Goal: Check status: Check status

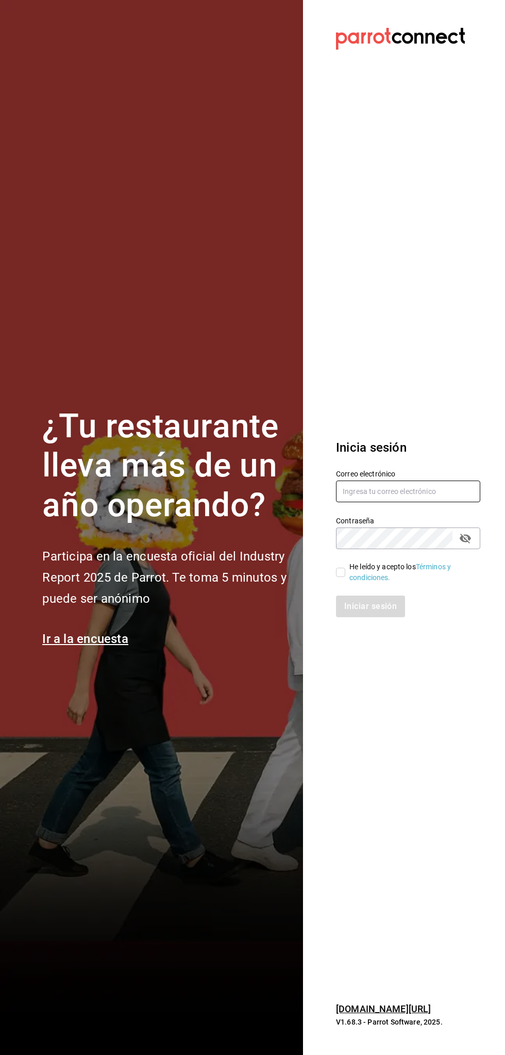
click at [416, 491] on input "text" at bounding box center [408, 491] width 144 height 22
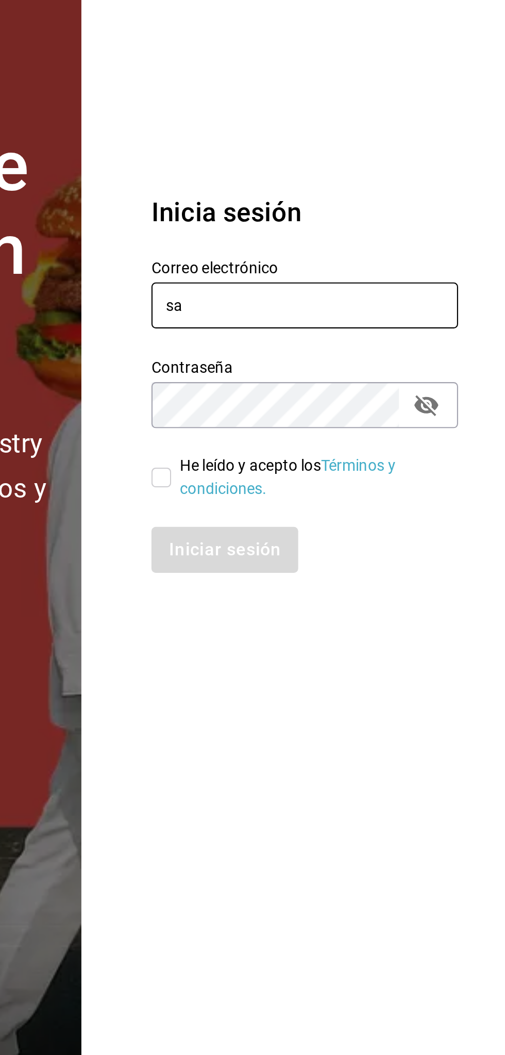
type input "s"
type input "A"
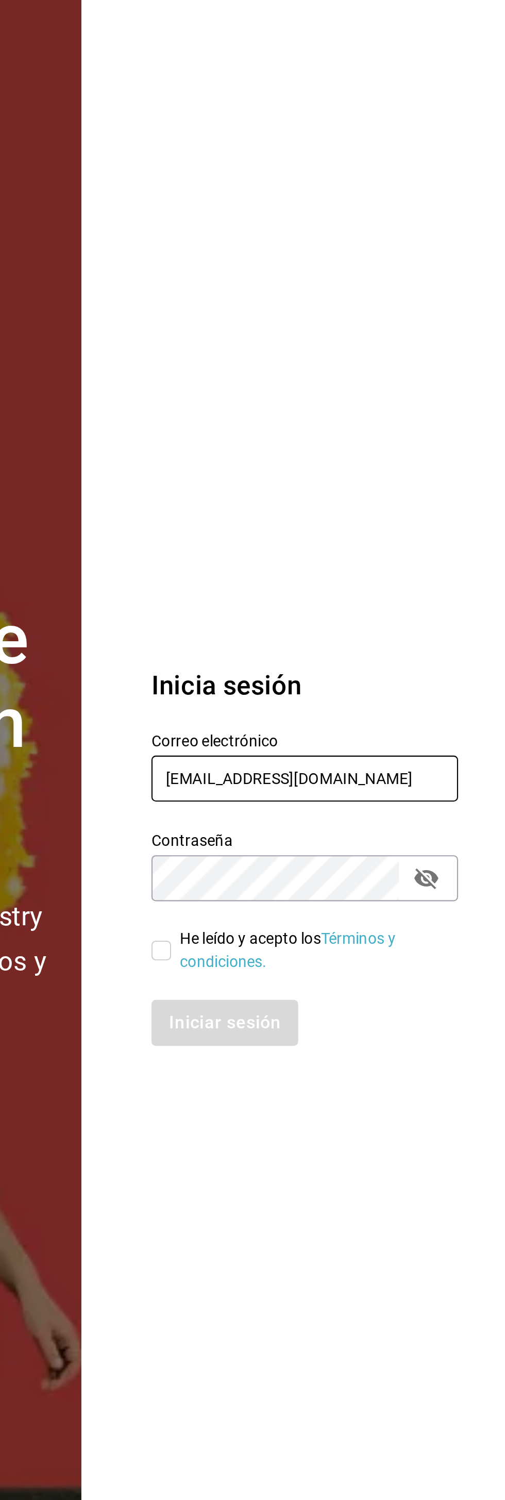
type input "alextelpalo+1@gmail.com"
click at [404, 540] on section "Datos incorrectos. Verifica que tu Correo o Contraseña estén bien escritos. Ini…" at bounding box center [404, 750] width 202 height 1500
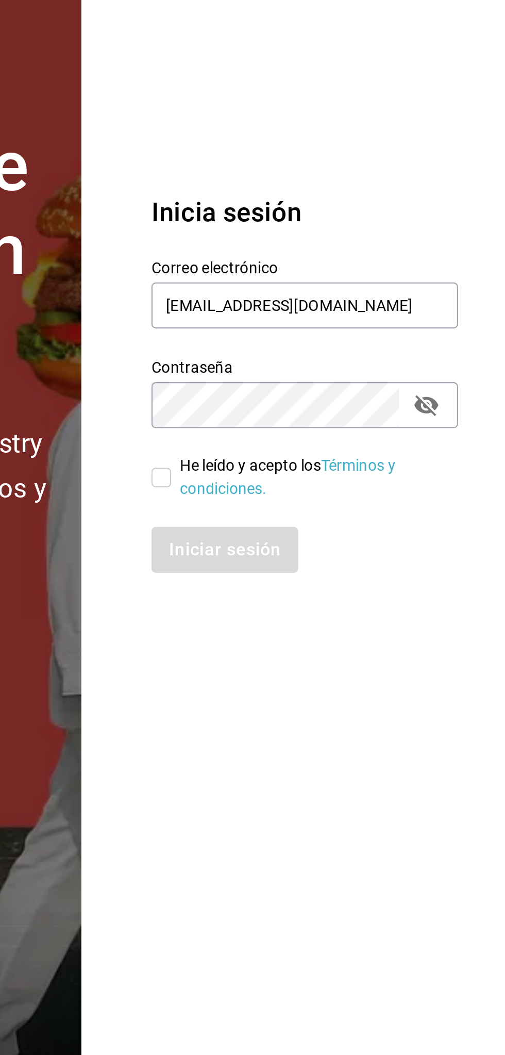
click at [420, 760] on section "Datos incorrectos. Verifica que tu Correo o Contraseña estén bien escritos. Ini…" at bounding box center [404, 527] width 202 height 1055
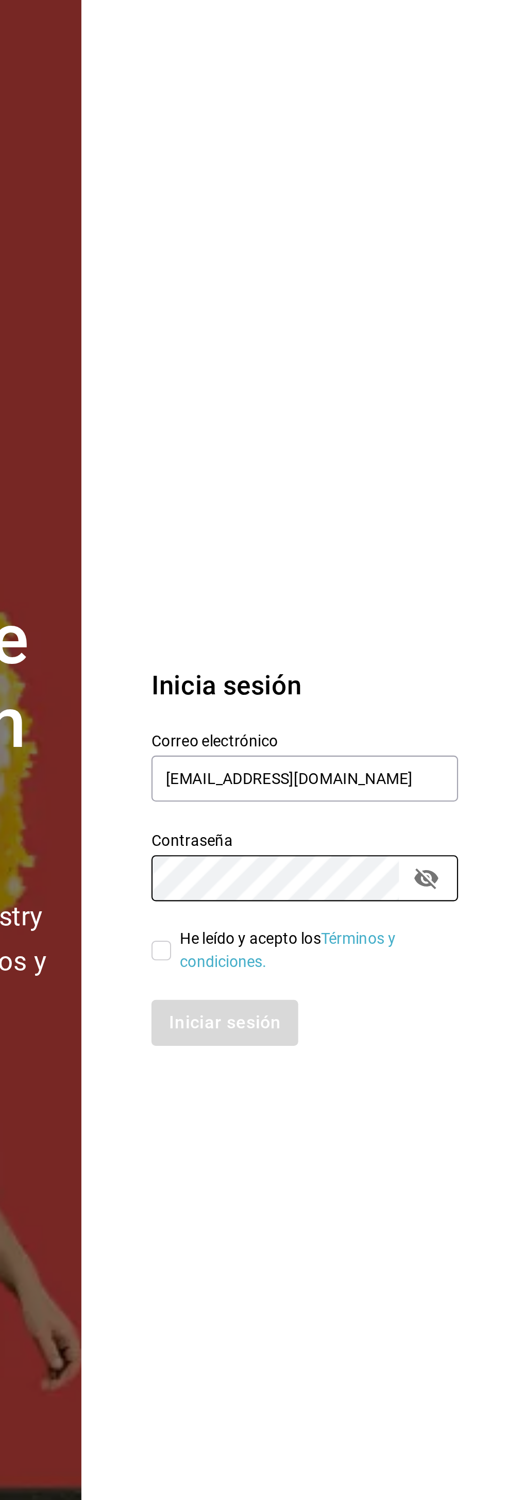
click at [339, 574] on section "Datos incorrectos. Verifica que tu Correo o Contraseña estén bien escritos. Ini…" at bounding box center [404, 750] width 202 height 1500
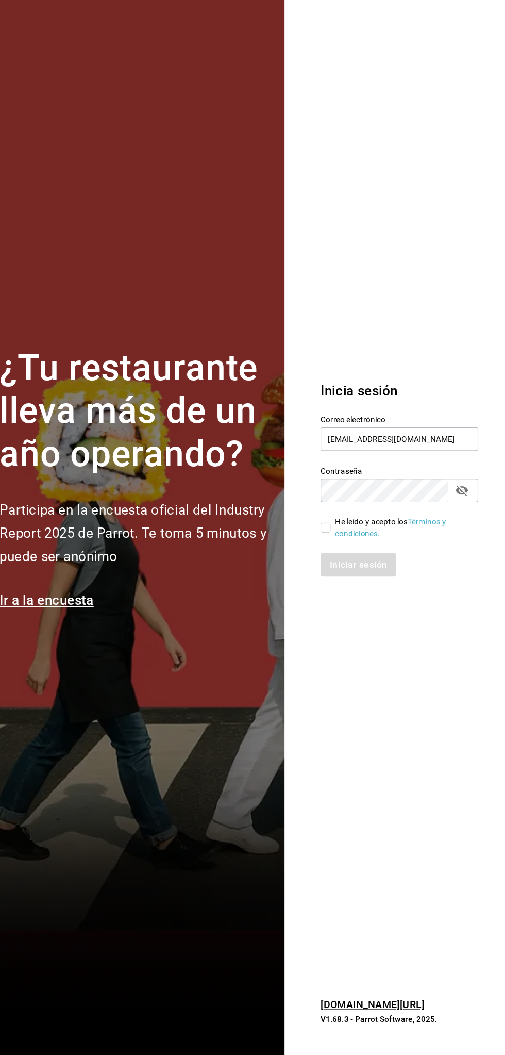
click at [337, 570] on input "He leído y acepto los Términos y condiciones." at bounding box center [340, 572] width 9 height 9
checkbox input "true"
click at [468, 537] on icon "passwordField" at bounding box center [465, 539] width 11 height 10
click at [381, 602] on button "Iniciar sesión" at bounding box center [371, 606] width 70 height 22
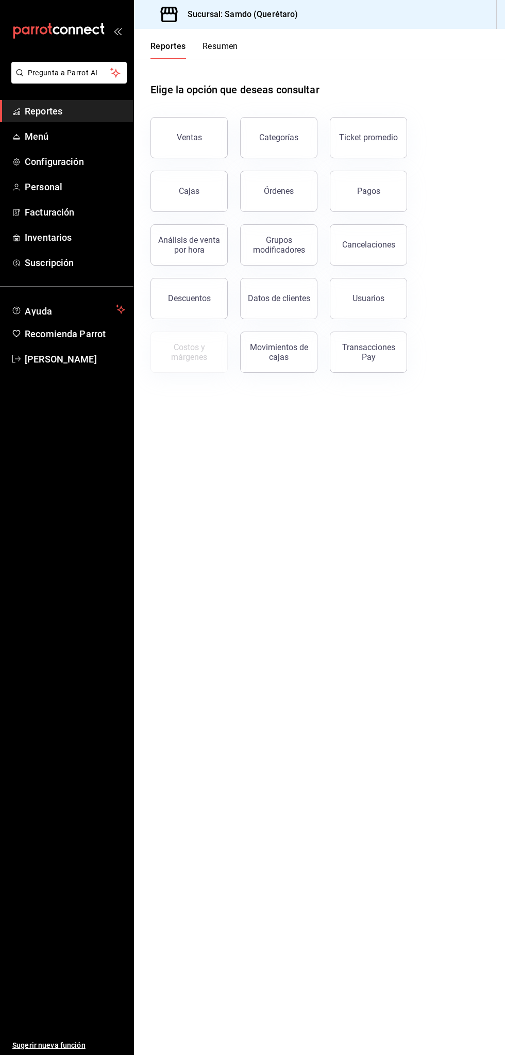
click at [290, 188] on div "Órdenes" at bounding box center [279, 191] width 30 height 10
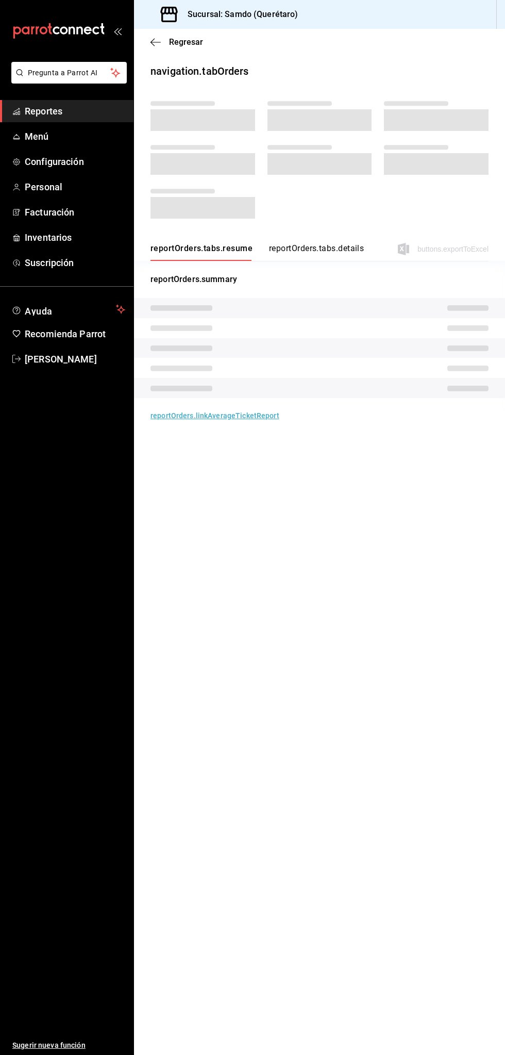
click at [80, 107] on span "Reportes" at bounding box center [75, 111] width 101 height 14
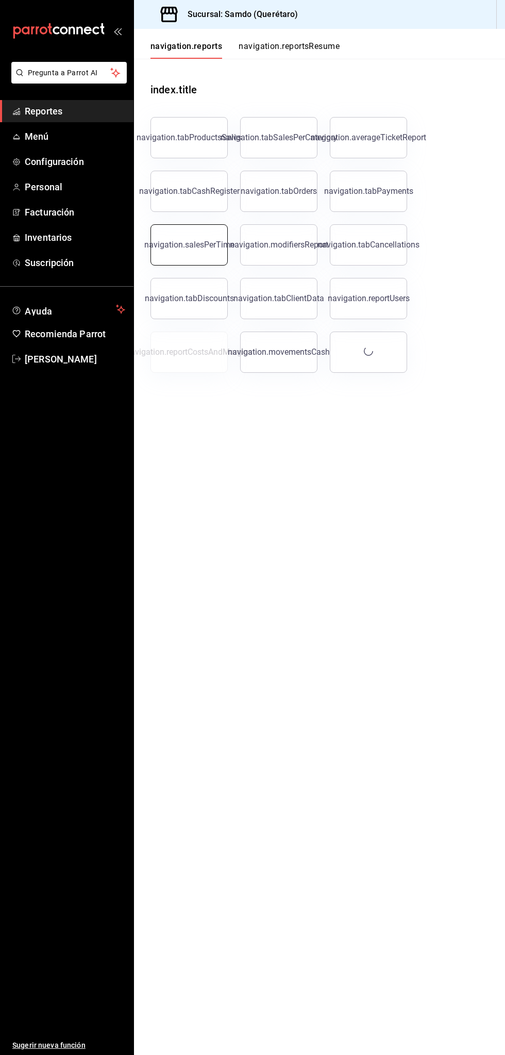
click at [188, 255] on button "navigation.salesPerTime" at bounding box center [189, 244] width 77 height 41
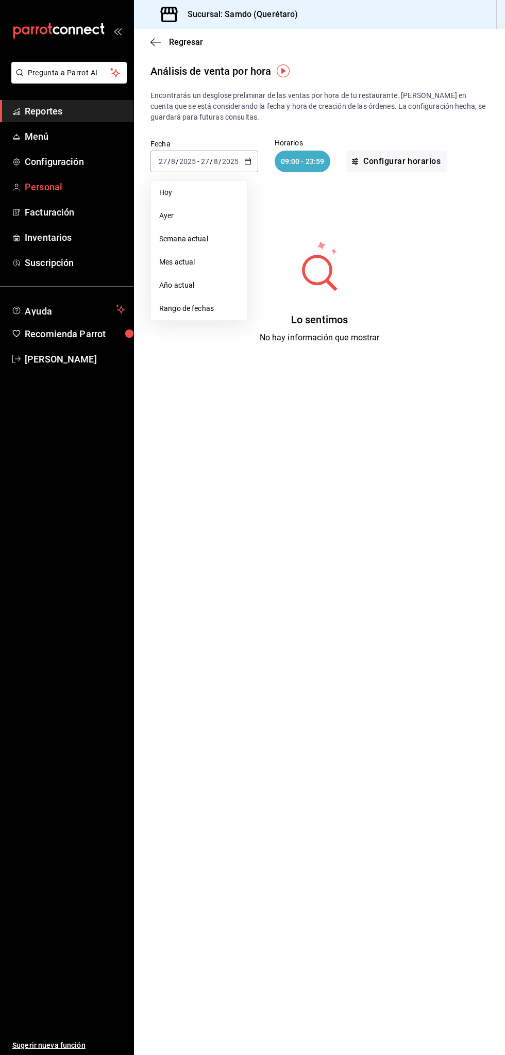
click at [14, 184] on icon "mailbox folders" at bounding box center [16, 187] width 8 height 8
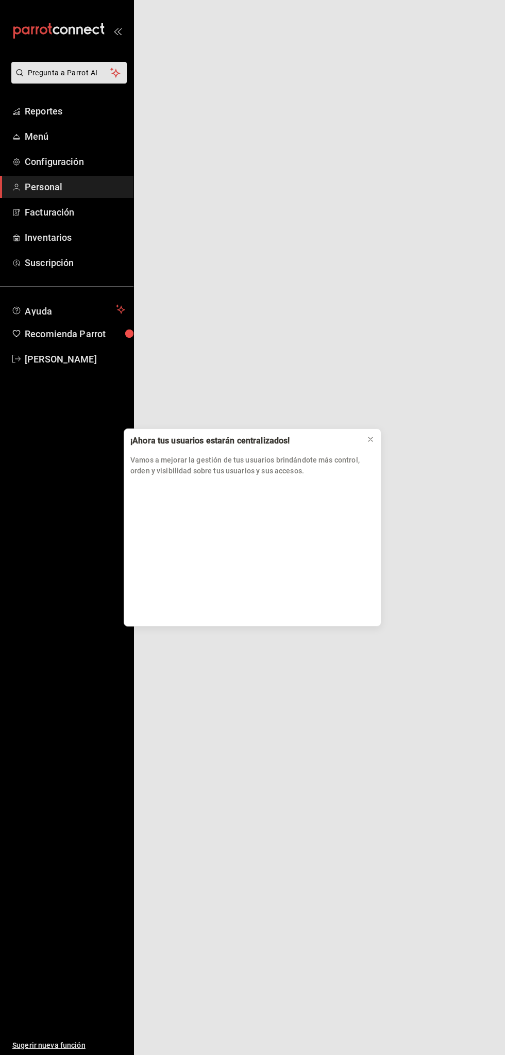
click at [14, 115] on div "¡Ahora tus usuarios estarán centralizados! Vamos a mejorar la gestión de tus us…" at bounding box center [252, 527] width 505 height 1055
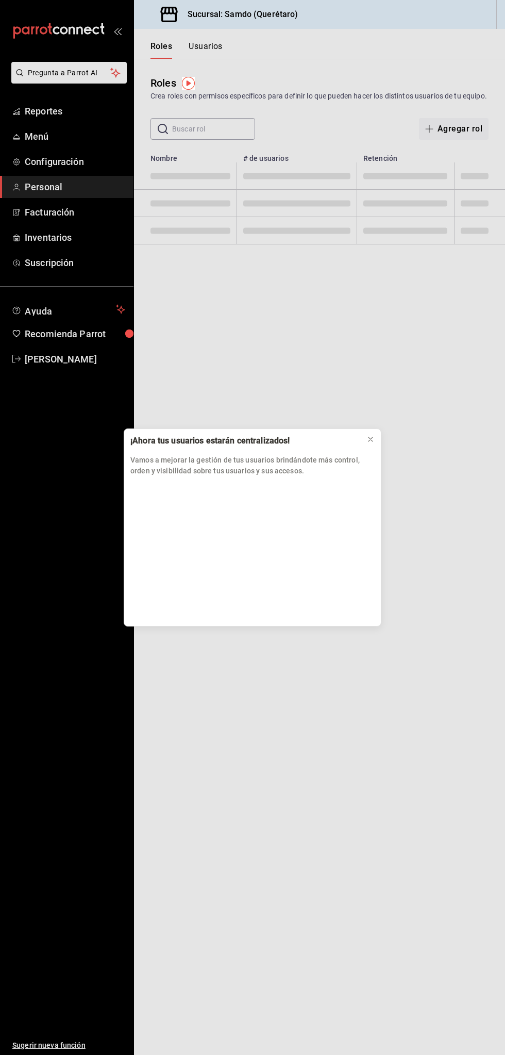
click at [52, 101] on div "¡Ahora tus usuarios estarán centralizados! Vamos a mejorar la gestión de tus us…" at bounding box center [252, 527] width 505 height 1055
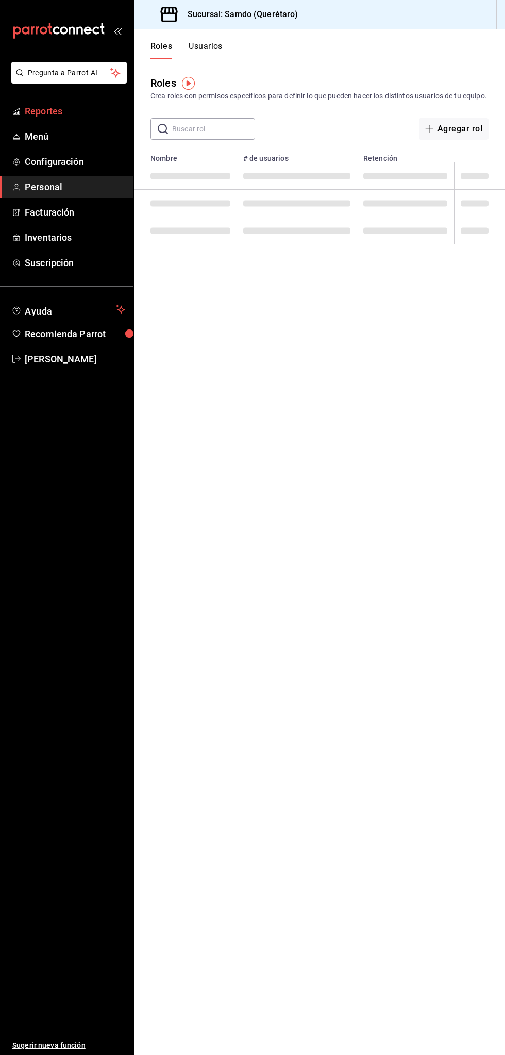
click at [60, 118] on span "Reportes" at bounding box center [75, 111] width 101 height 14
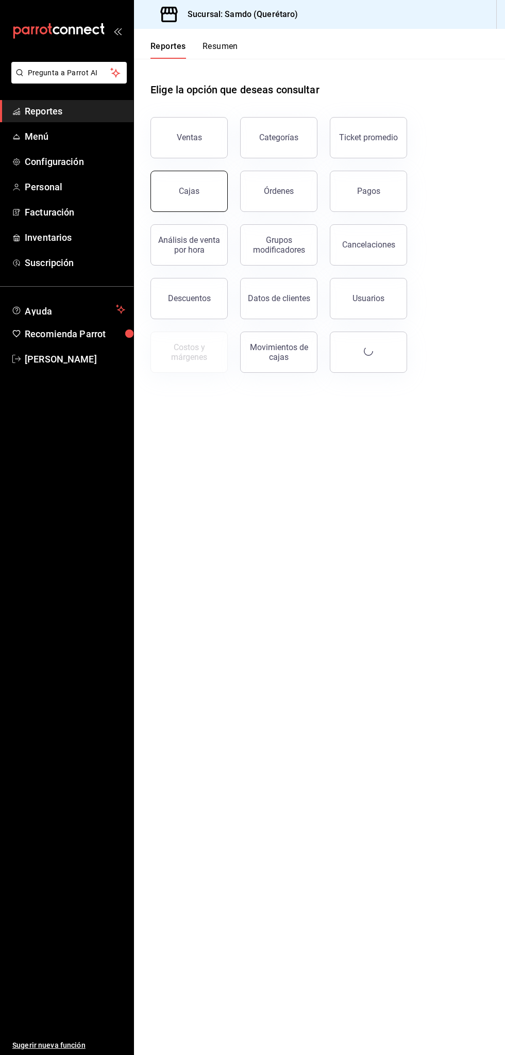
click at [195, 189] on div "Cajas" at bounding box center [189, 191] width 21 height 10
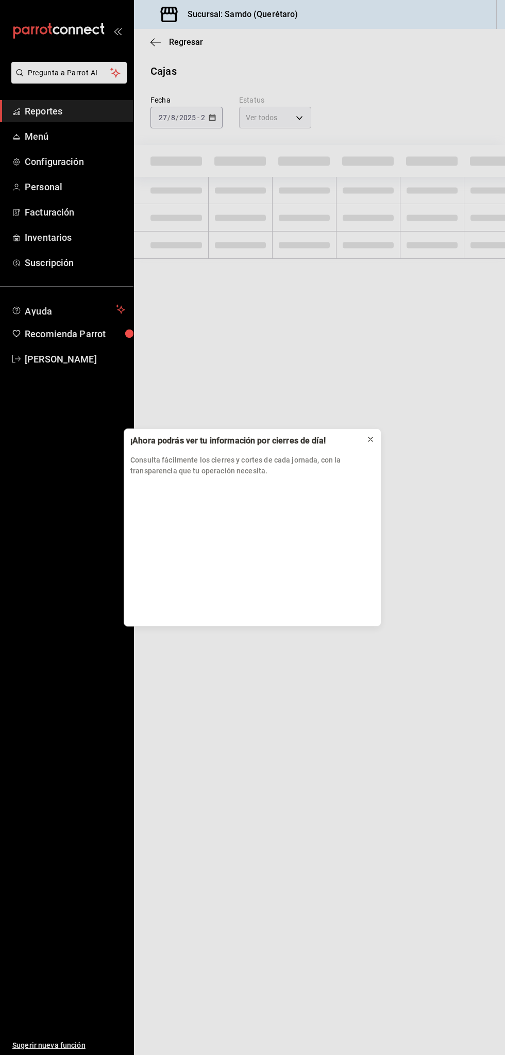
click at [371, 439] on icon at bounding box center [371, 439] width 4 height 4
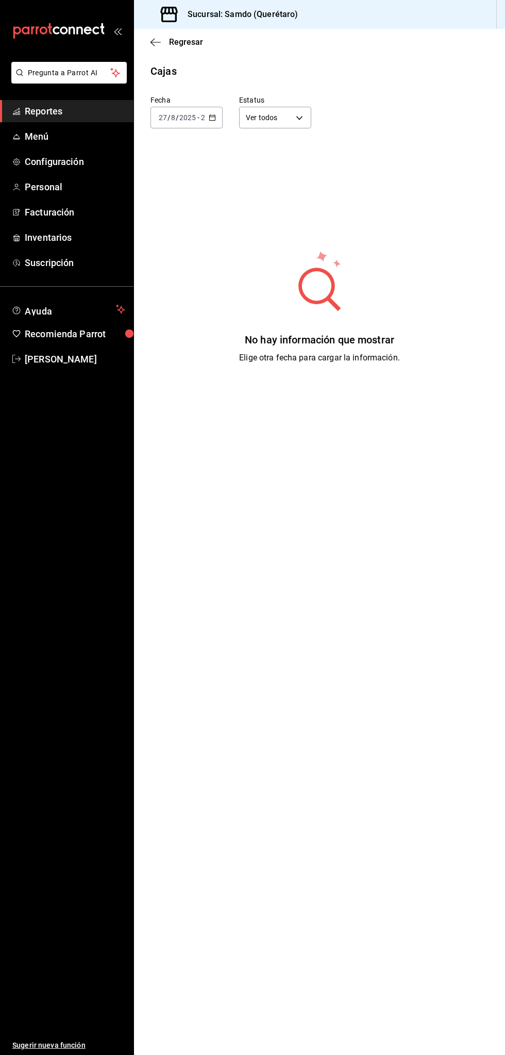
click at [186, 113] on input "2025" at bounding box center [188, 117] width 18 height 8
click at [195, 172] on span "Ayer" at bounding box center [186, 172] width 55 height 11
click at [205, 118] on div "2025-08-26 26 / 8 / 2025 - 2025-08-26 26 / 8 / 2025" at bounding box center [187, 118] width 72 height 22
click at [202, 198] on span "Semana actual" at bounding box center [186, 195] width 55 height 11
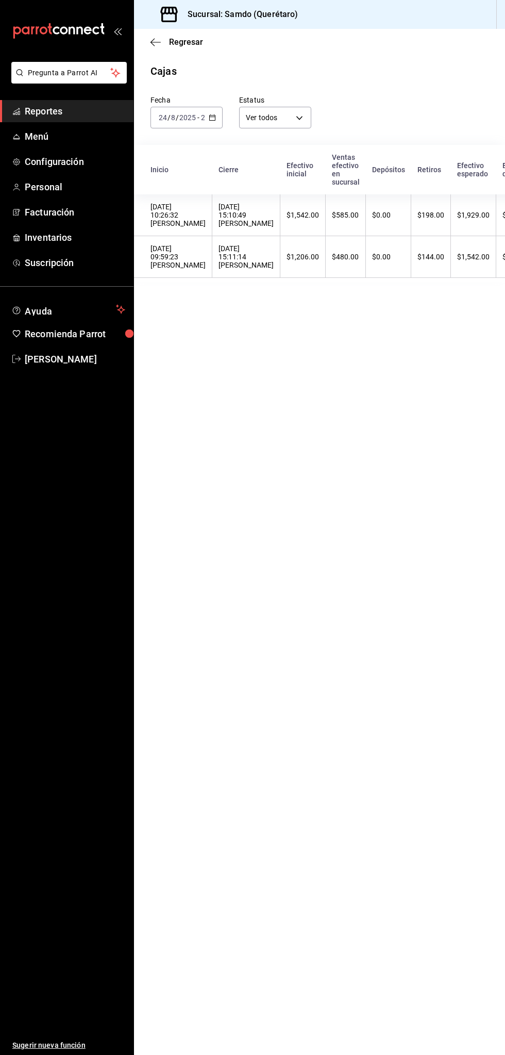
click at [88, 109] on span "Reportes" at bounding box center [75, 111] width 101 height 14
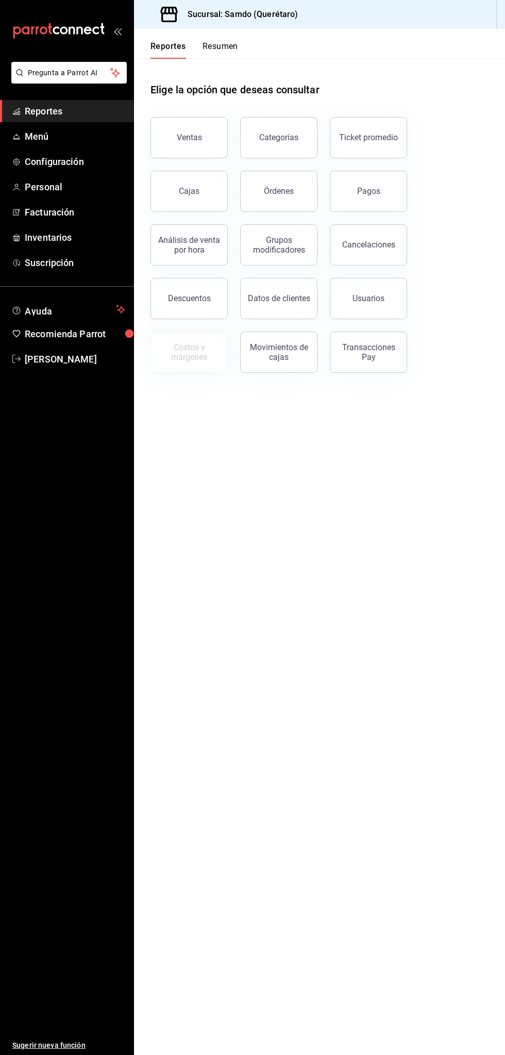
click at [102, 116] on span "Reportes" at bounding box center [75, 111] width 101 height 14
click at [295, 190] on button "Órdenes" at bounding box center [278, 191] width 77 height 41
